Goal: Task Accomplishment & Management: Use online tool/utility

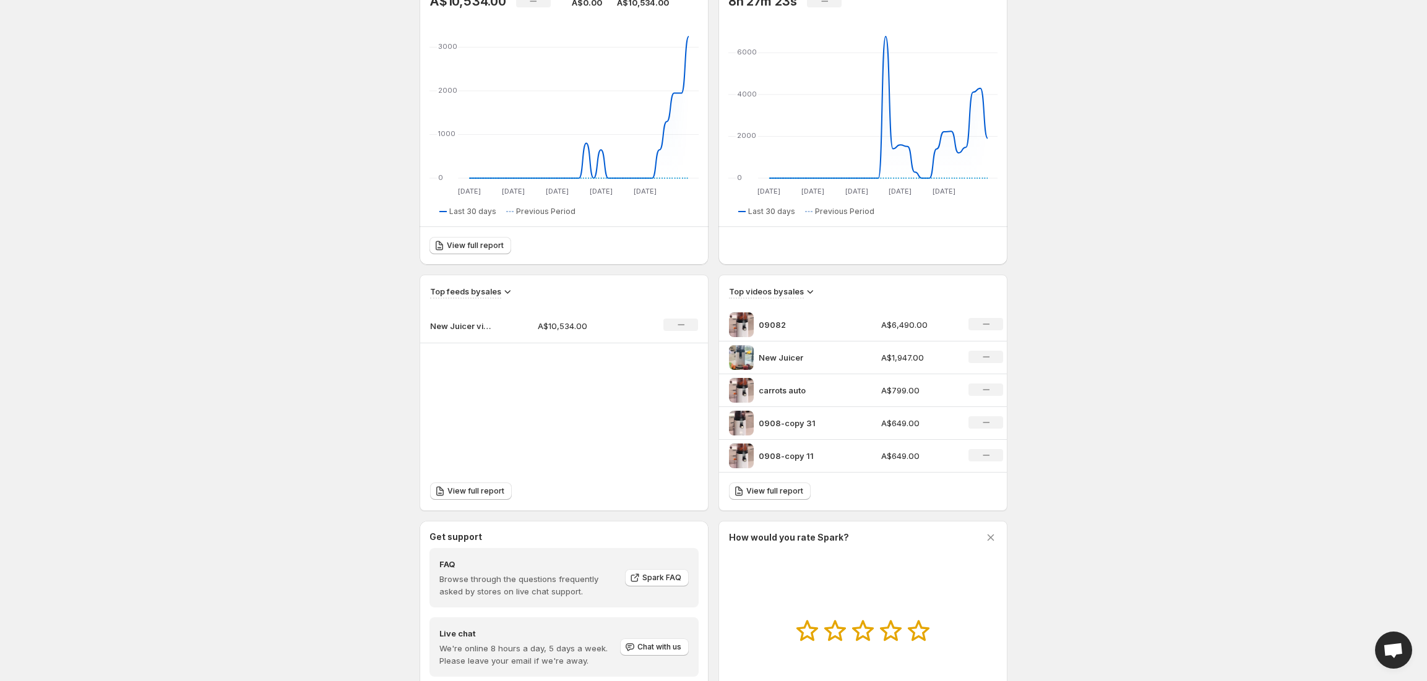
scroll to position [165, 0]
click at [823, 324] on p "09082" at bounding box center [805, 322] width 93 height 12
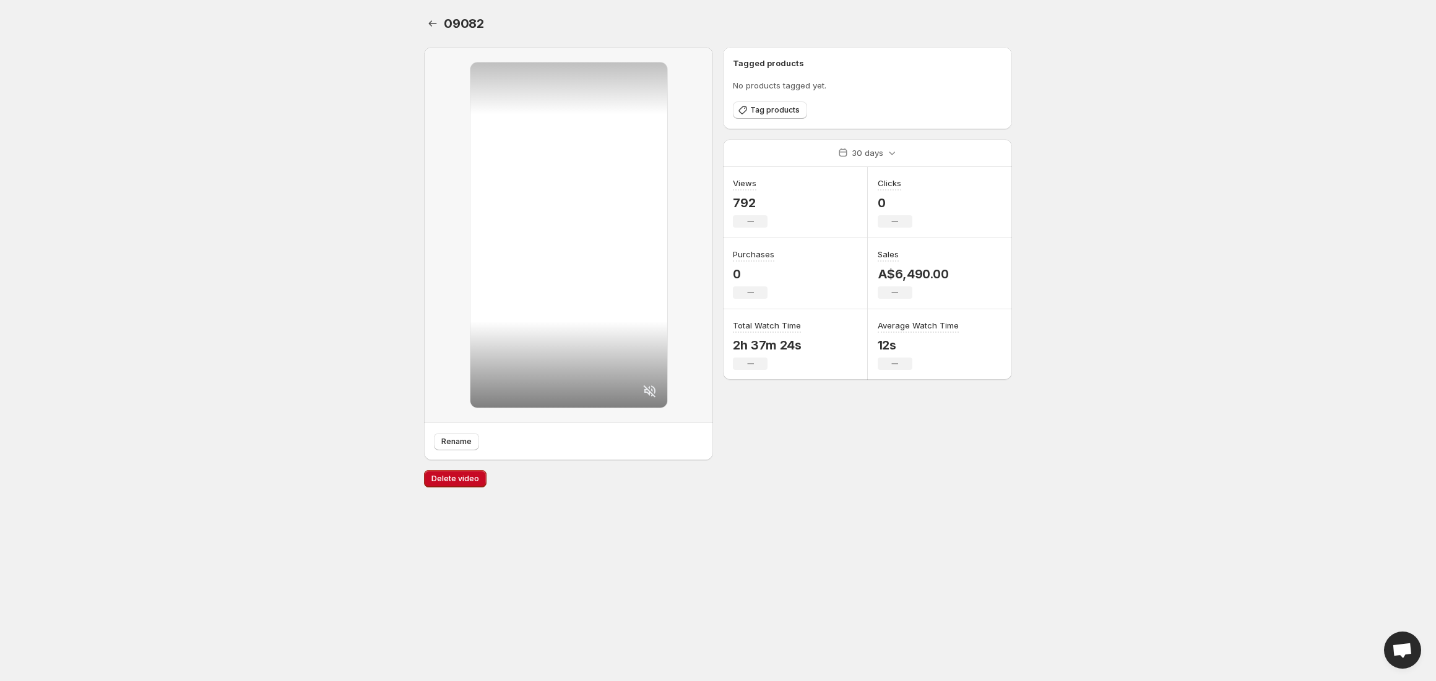
click at [1217, 199] on body "Home Feeds Videos Subscription Settings 09082. This page is ready 09082 Rename …" at bounding box center [718, 340] width 1436 height 681
click at [433, 21] on icon "Settings" at bounding box center [432, 23] width 12 height 12
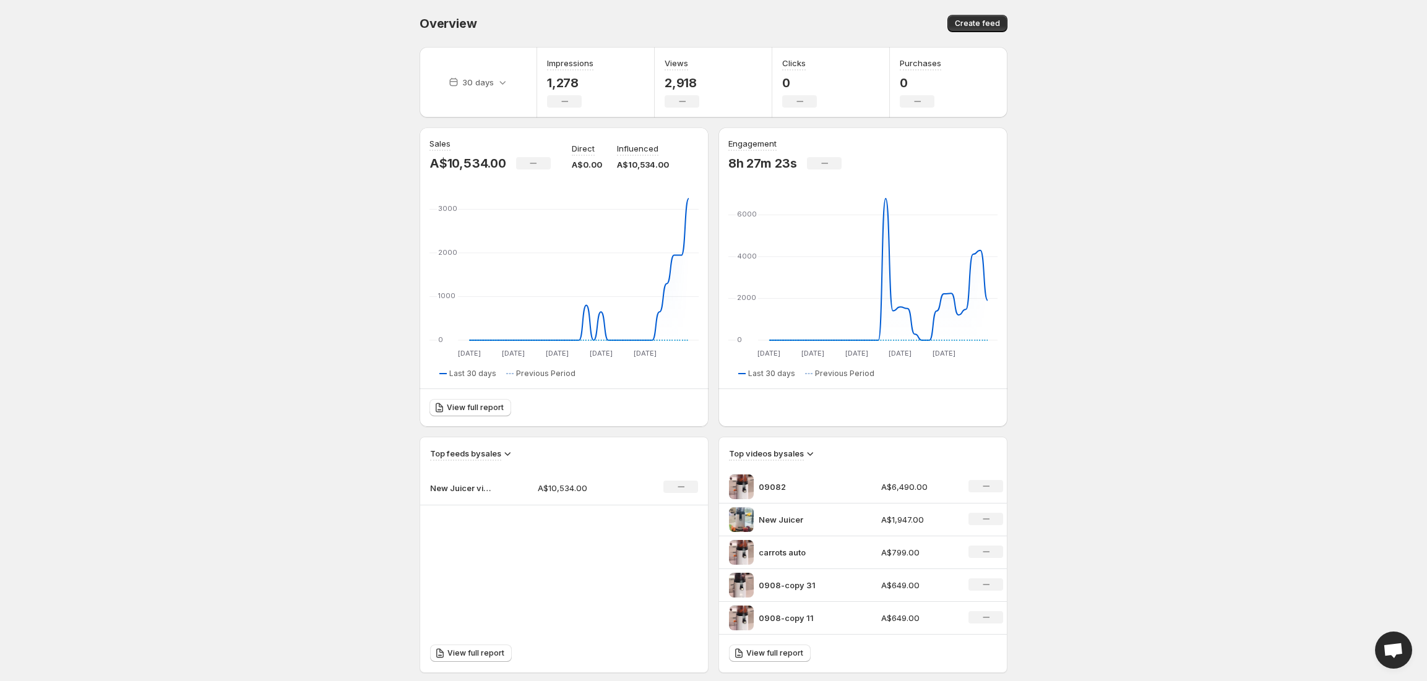
click at [1090, 231] on body "Home Feeds Videos Subscription Settings Overview. This page is ready Overview C…" at bounding box center [713, 340] width 1427 height 681
